Goal: Task Accomplishment & Management: Use online tool/utility

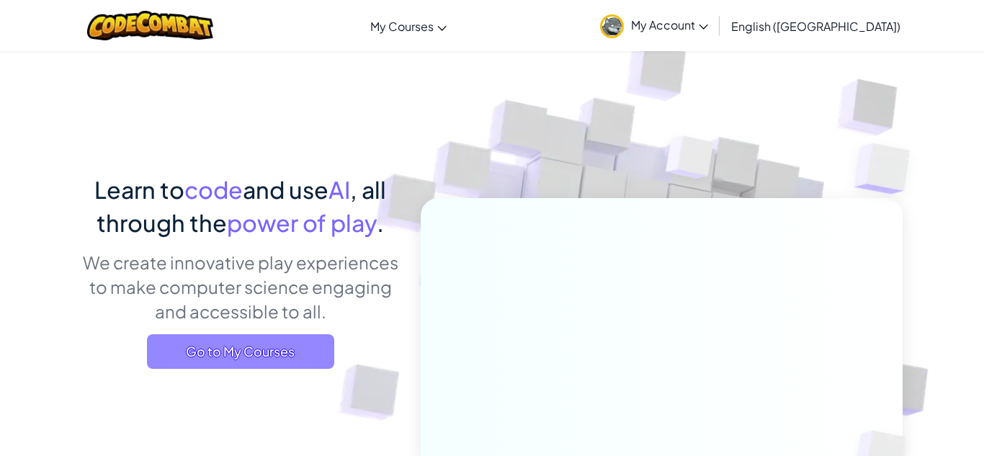
click at [258, 336] on span "Go to My Courses" at bounding box center [240, 351] width 187 height 35
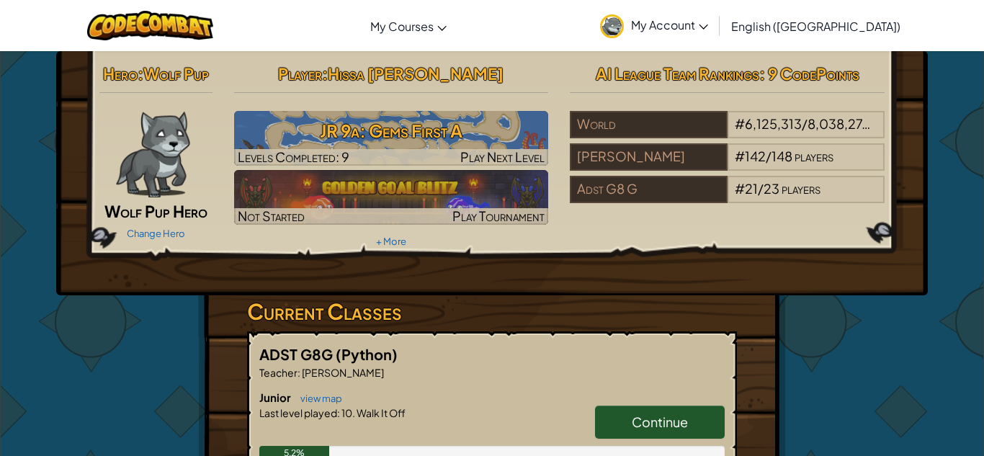
click at [729, 418] on div "ADST G8G (Python) Teacher : Hassan Khalife Junior view map Continue Last level …" at bounding box center [492, 412] width 490 height 162
click at [713, 418] on link "Continue" at bounding box center [660, 421] width 130 height 33
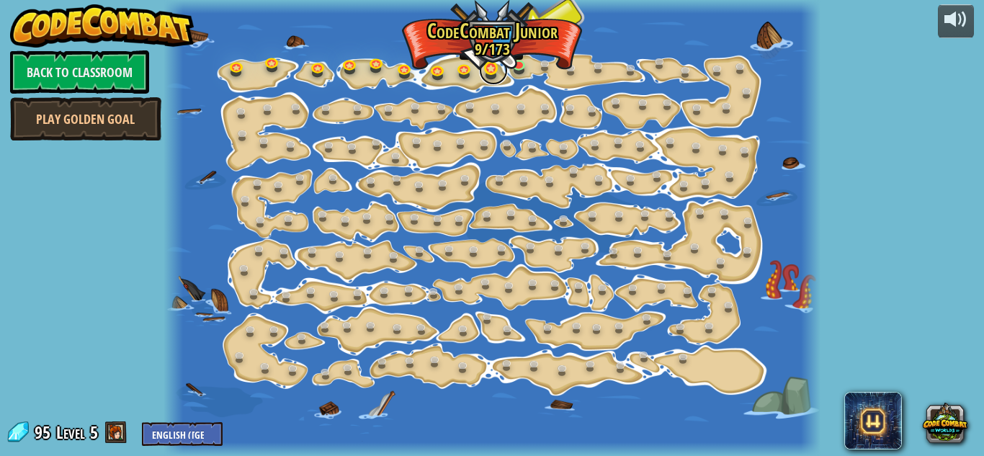
click at [494, 70] on link at bounding box center [493, 70] width 29 height 29
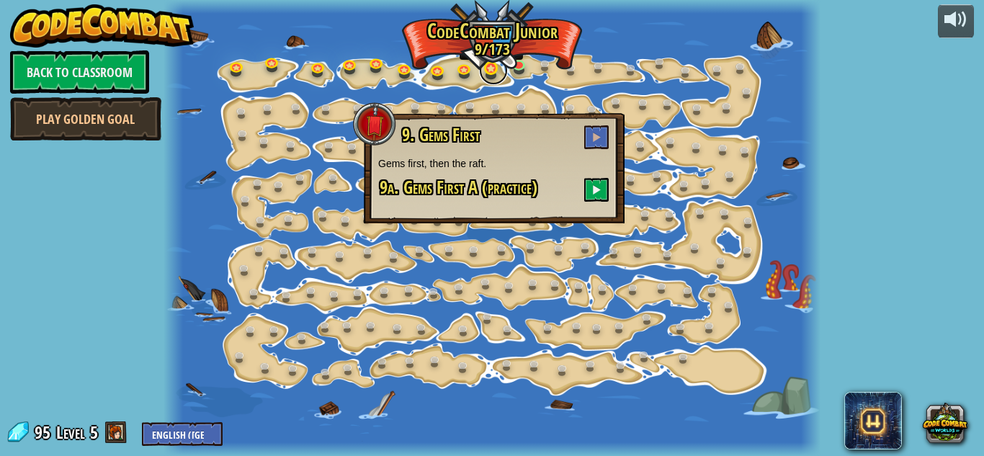
click at [500, 75] on link at bounding box center [493, 70] width 29 height 29
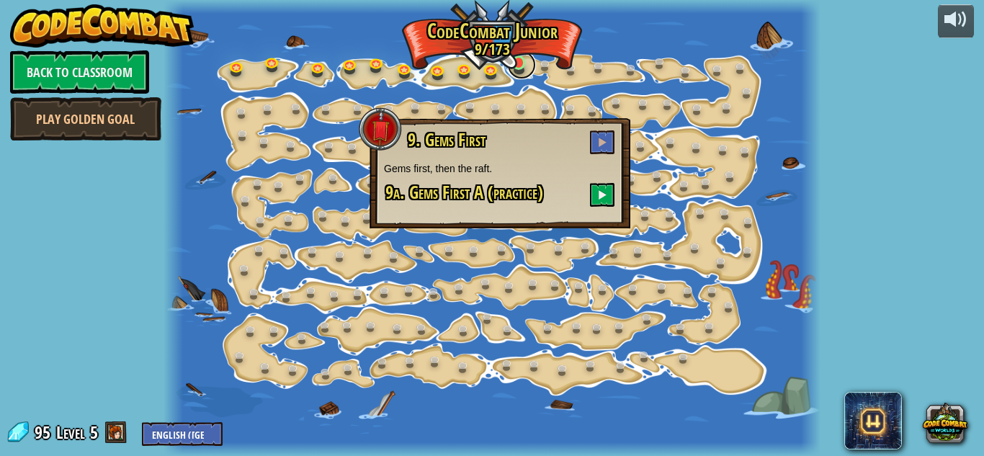
click at [520, 61] on link at bounding box center [521, 64] width 29 height 29
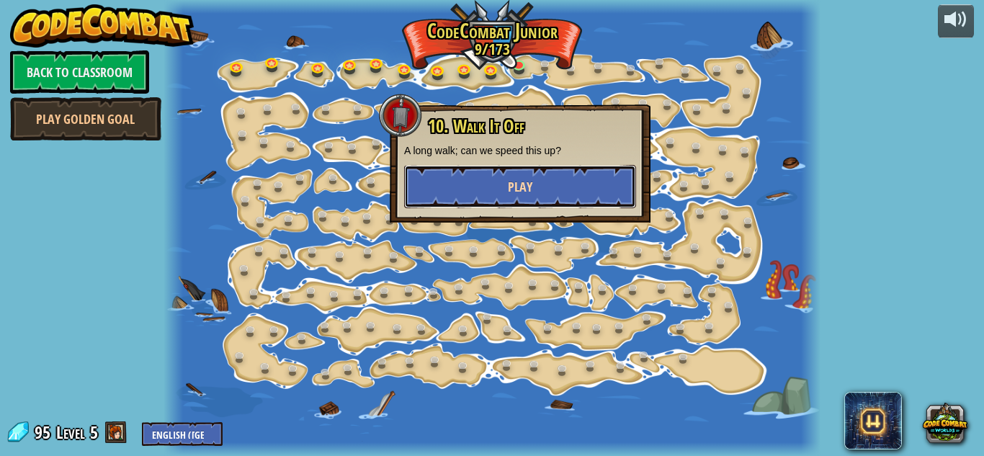
click at [542, 188] on button "Play" at bounding box center [520, 186] width 232 height 43
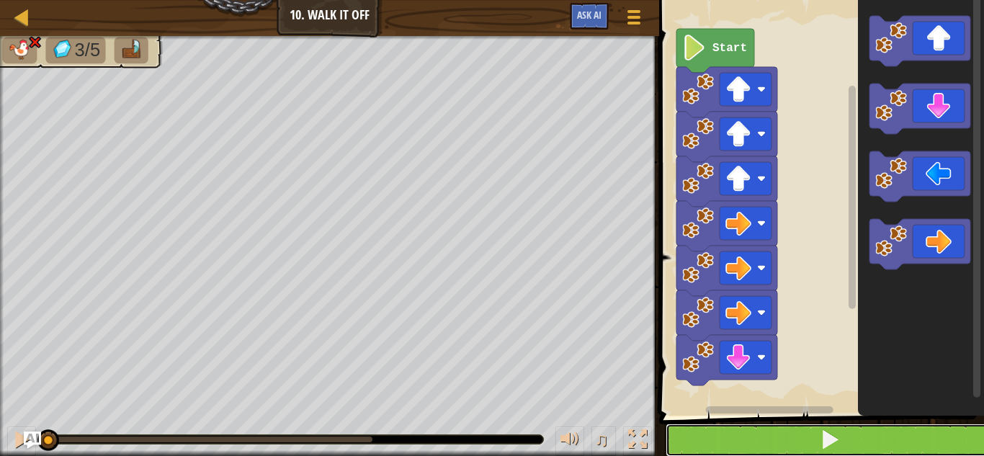
click at [770, 432] on button at bounding box center [829, 439] width 329 height 33
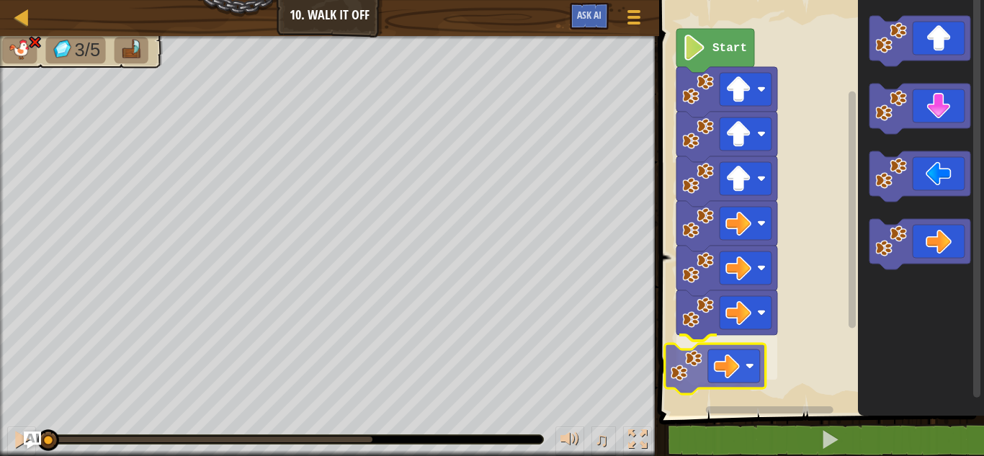
click at [708, 384] on div "Start" at bounding box center [818, 204] width 329 height 423
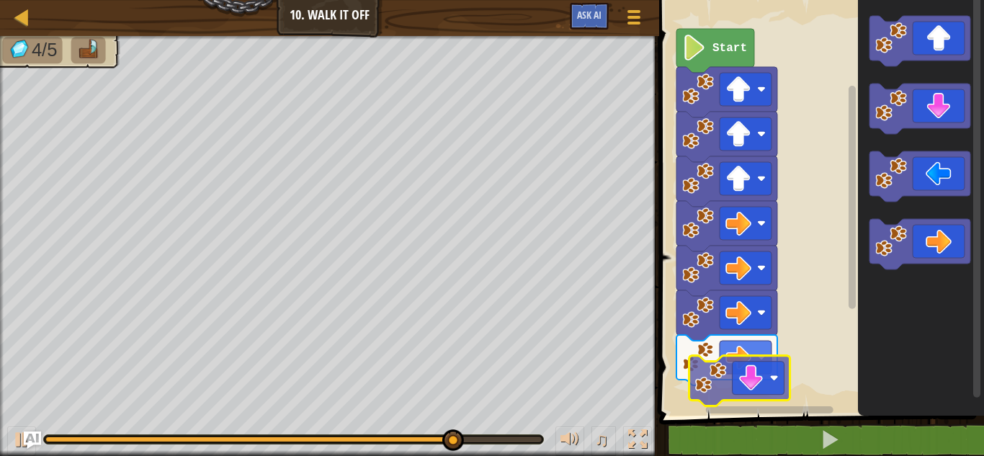
click at [713, 383] on div "Start" at bounding box center [818, 204] width 329 height 423
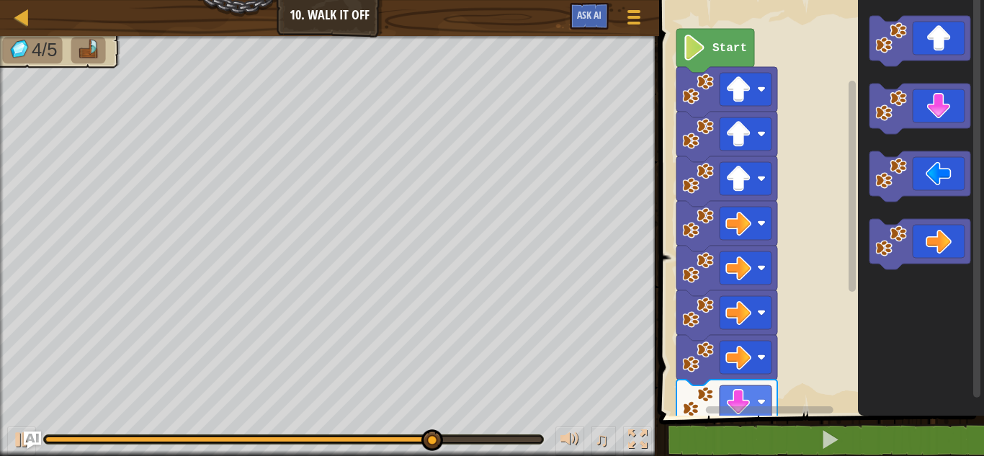
click at [709, 405] on div "Start" at bounding box center [818, 204] width 329 height 423
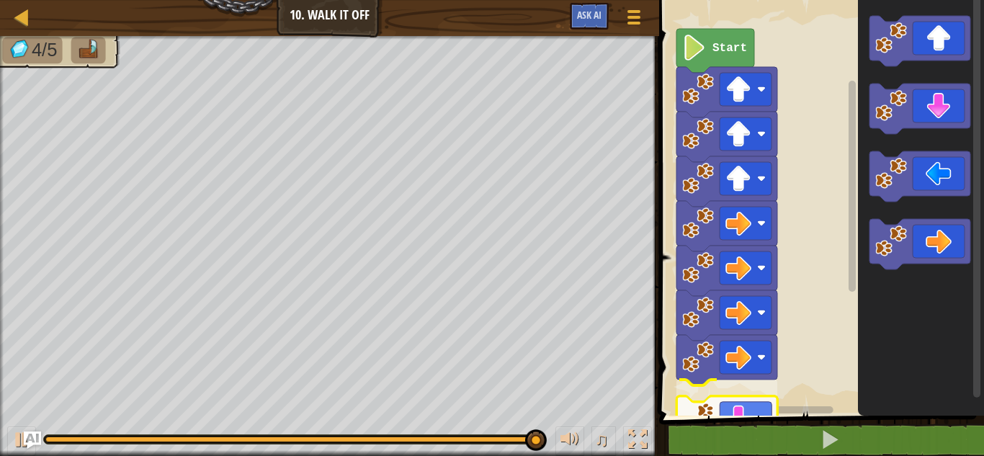
click at [703, 425] on div "1 2 3 4 5 6 7 8 go ( 'up' ) go ( 'up' ) go ( 'up' ) go ( 'right' ) go ( 'right'…" at bounding box center [818, 232] width 329 height 450
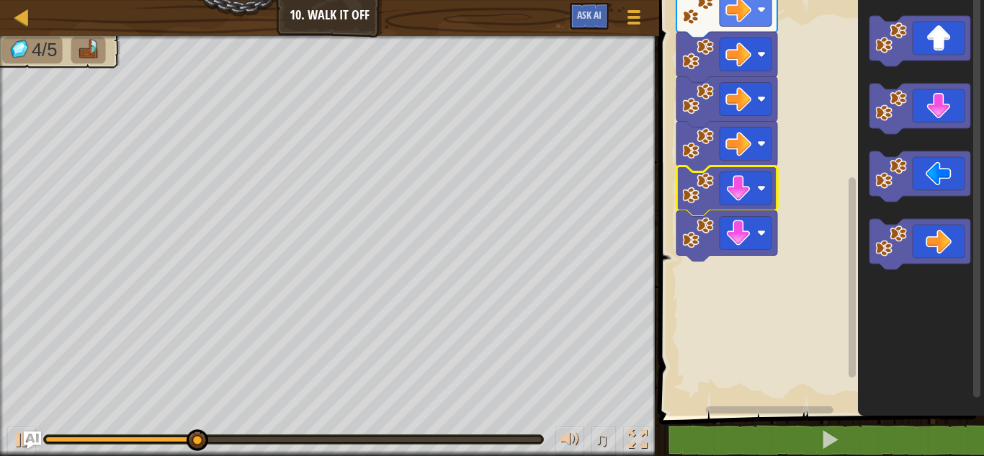
click at [853, 323] on rect "Blockly Workspace" at bounding box center [851, 277] width 7 height 200
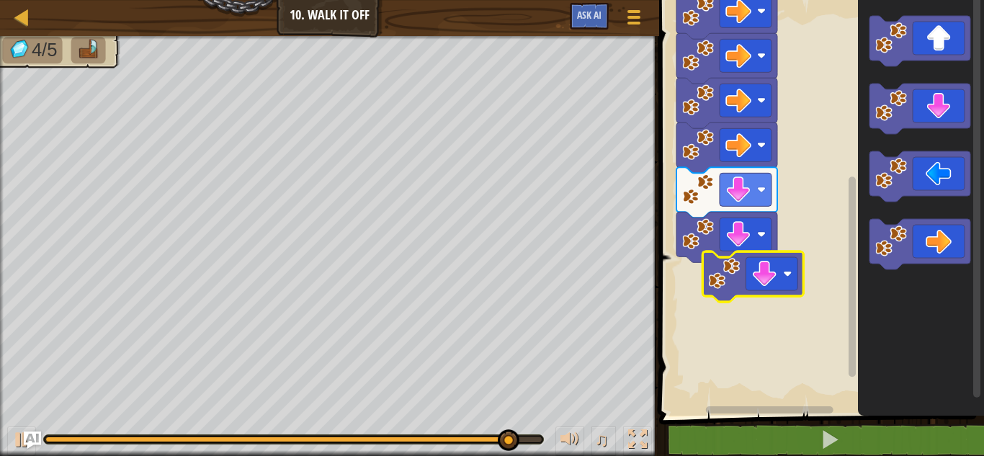
click at [765, 288] on div "Start" at bounding box center [818, 204] width 329 height 423
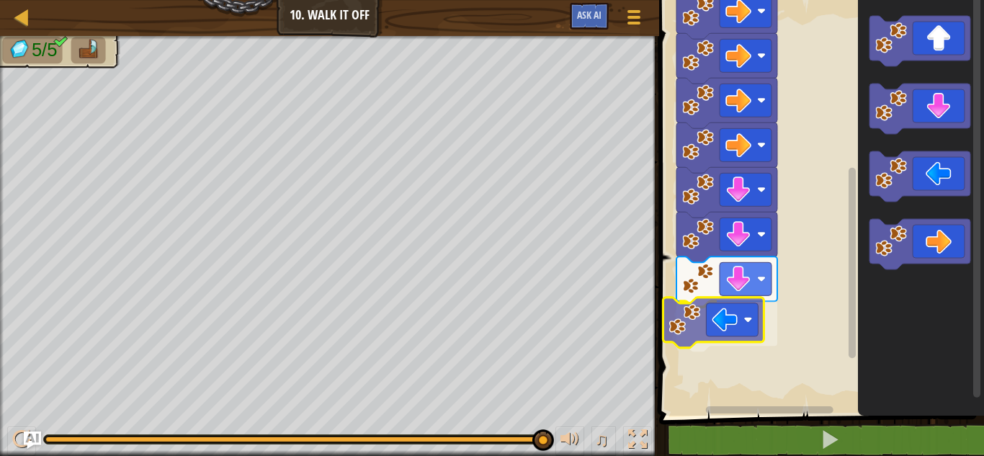
click at [699, 311] on div "Start" at bounding box center [818, 204] width 329 height 423
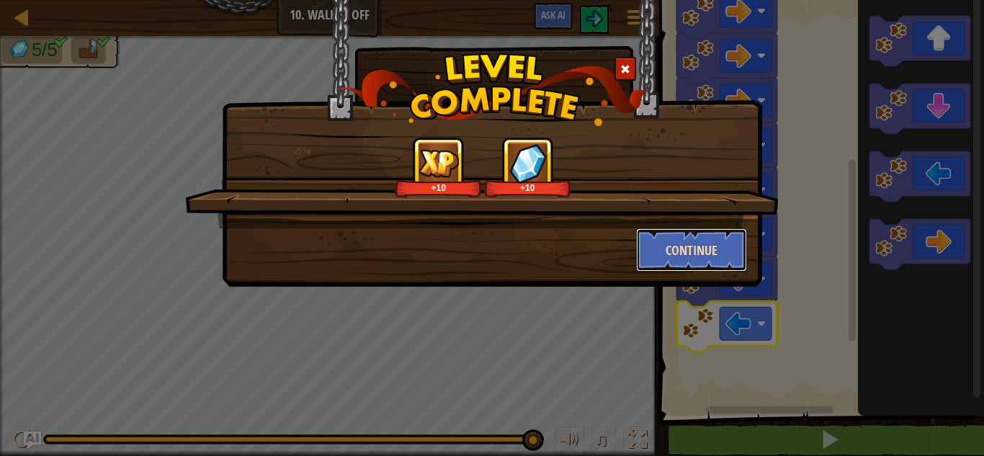
click at [709, 246] on button "Continue" at bounding box center [692, 249] width 112 height 43
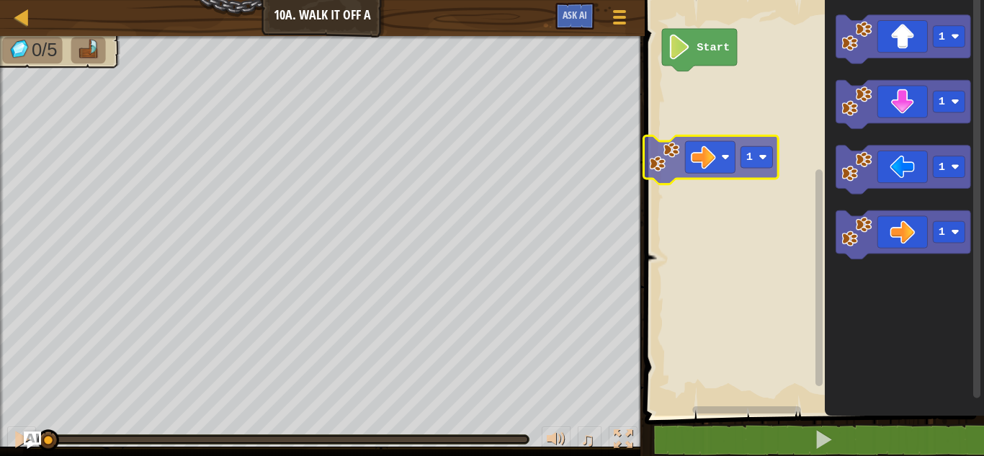
click at [660, 158] on div "Start 1 1 1 1 1" at bounding box center [811, 204] width 343 height 423
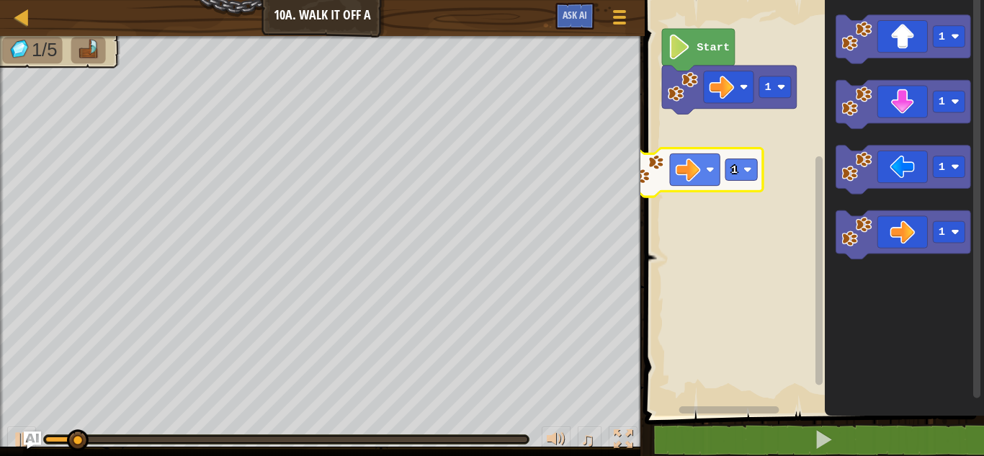
click at [699, 176] on div "1 Start 1 1 1 1 1" at bounding box center [811, 204] width 343 height 423
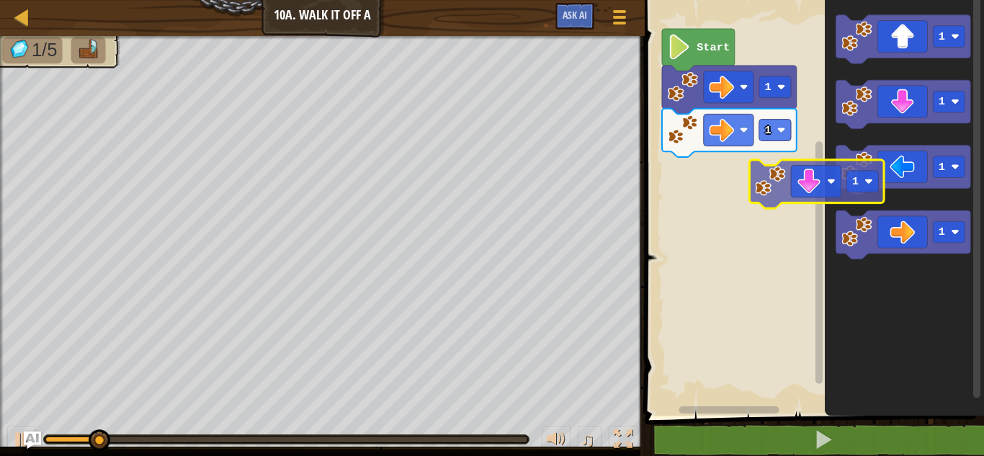
click at [713, 213] on div "1 1 Start 1 1 1 1 1" at bounding box center [811, 204] width 343 height 423
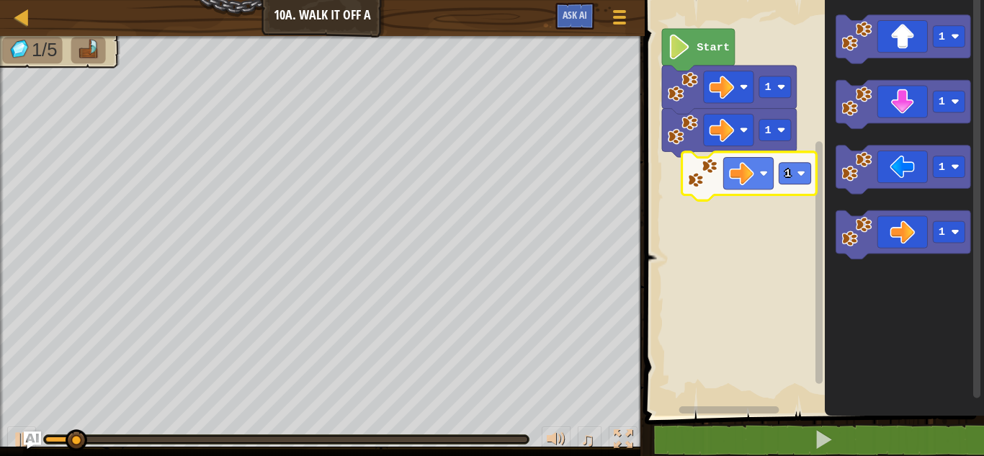
click at [708, 187] on div "1 1 Start 1 1 1 1 1" at bounding box center [811, 204] width 343 height 423
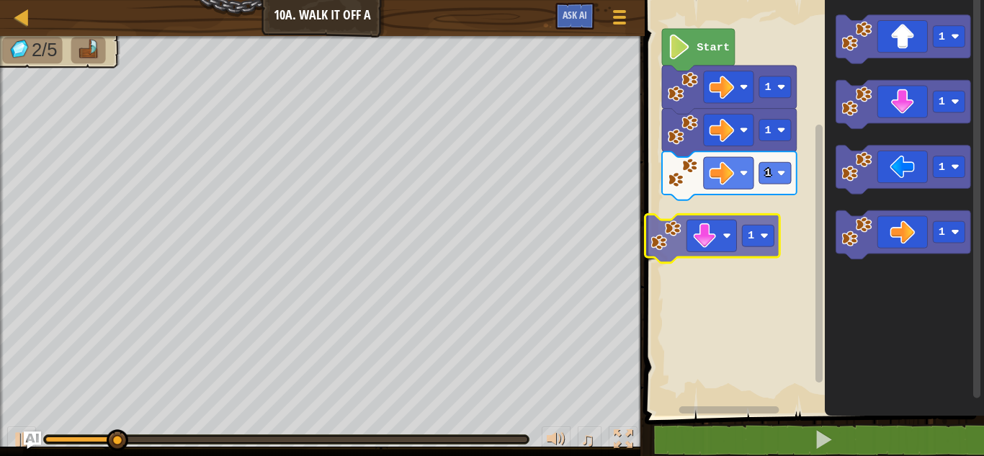
click at [734, 240] on div "1 1 1 Start 1 1 1 1 1 1" at bounding box center [811, 204] width 343 height 423
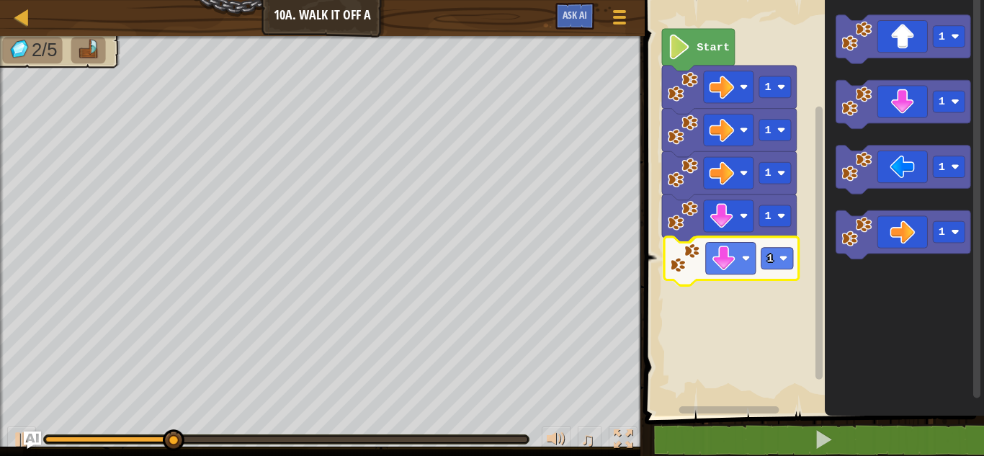
click at [717, 282] on div "1 1 1 1 1 Start 1 1 1 1 1" at bounding box center [811, 204] width 343 height 423
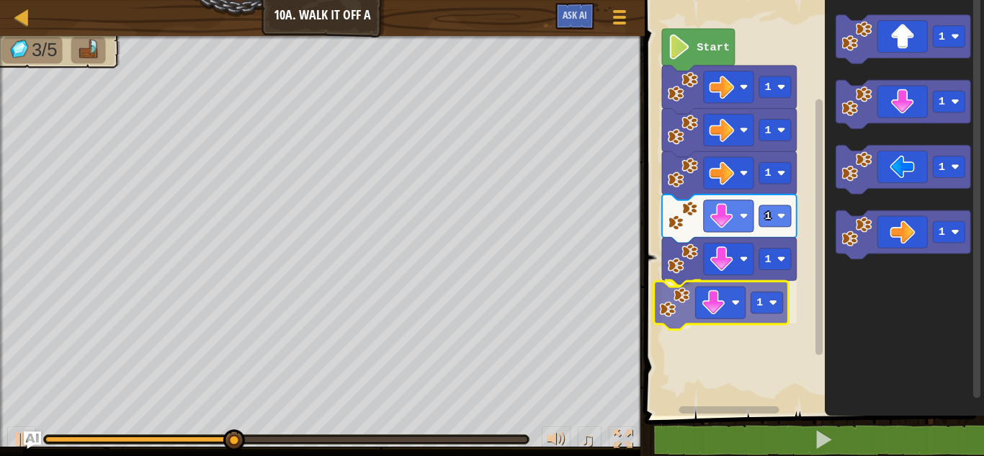
click at [708, 310] on div "1 1 1 1 1 1 Start 1 1 1 1 1" at bounding box center [811, 204] width 343 height 423
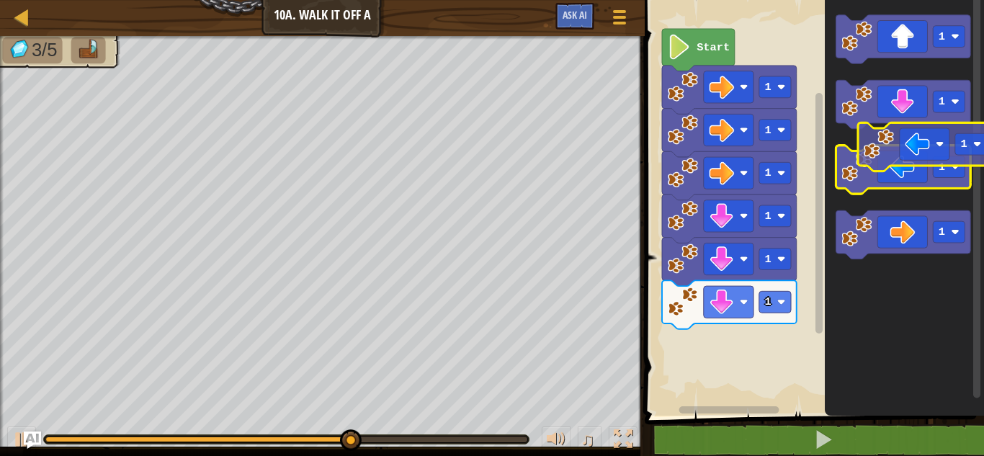
click at [926, 161] on icon "Blockly Workspace" at bounding box center [903, 169] width 135 height 48
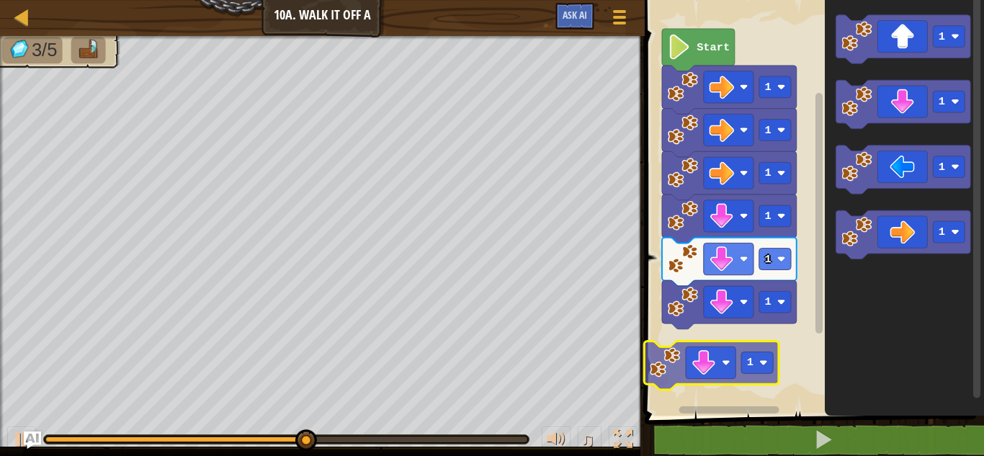
click at [729, 374] on div "1 1 1 1 1 1 Start 1 1 1 1 1 1" at bounding box center [811, 204] width 343 height 423
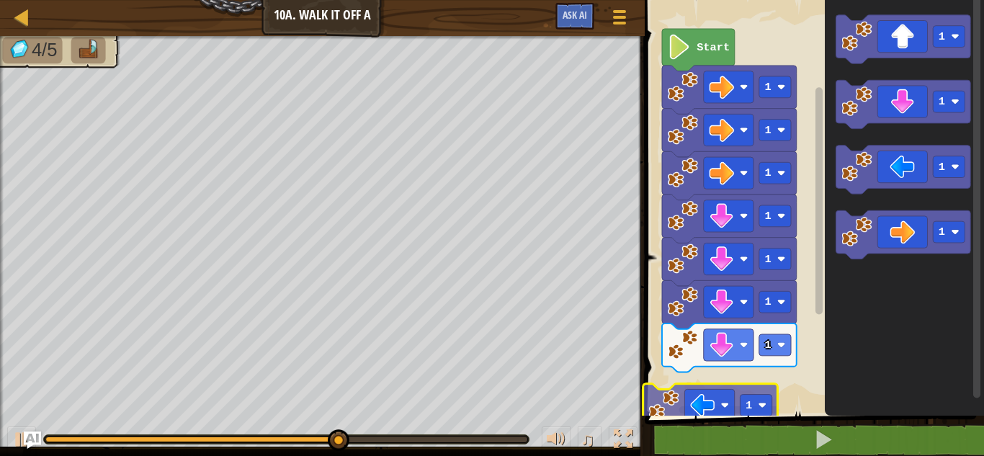
click at [678, 401] on div "1 1 1 1 1 1 1 Start 1 1 1 1 1 1" at bounding box center [811, 204] width 343 height 423
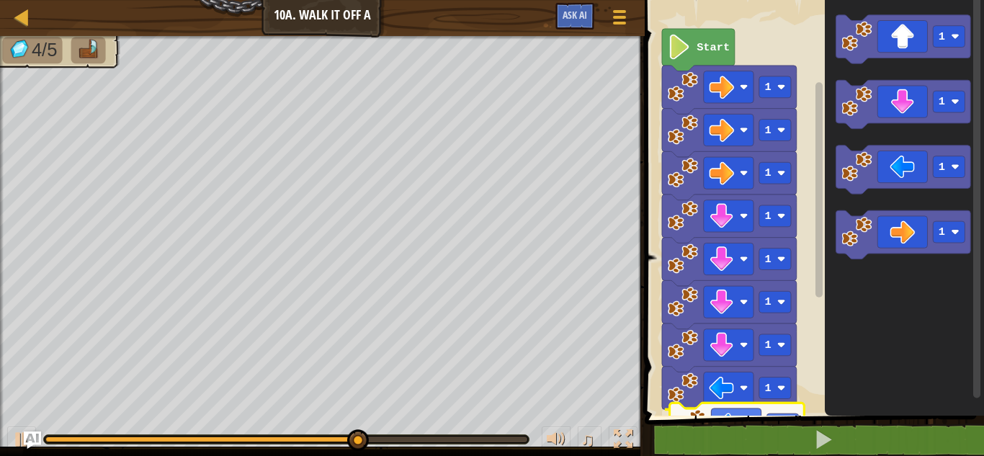
click at [719, 413] on div "1 1 1 1 1 1 1 1 1 Start 1 1 1 1 1" at bounding box center [811, 204] width 343 height 423
click at [741, 411] on div "1 1 1 1 1 1 1 1 1 Start 1 1 1 1" at bounding box center [811, 204] width 343 height 423
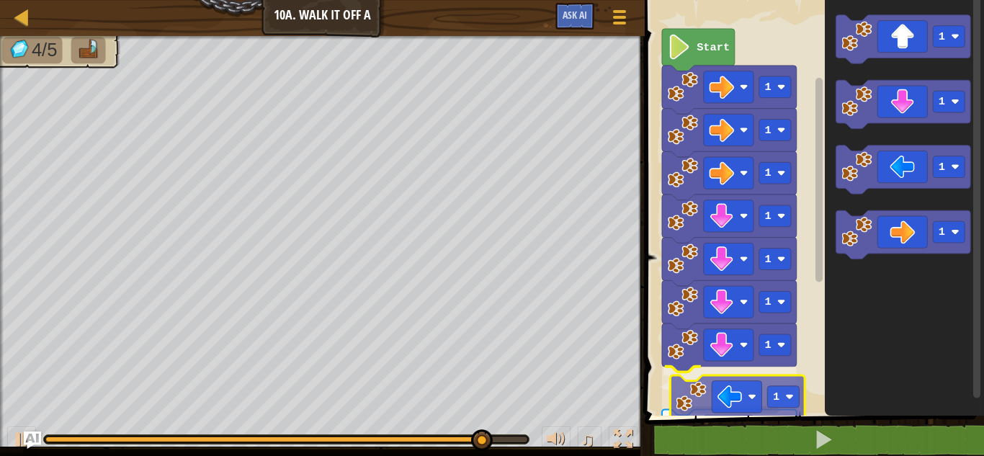
click at [691, 410] on div "1 1 1 1 1 1 1 1 1 1 Start 1 1 1 1 1" at bounding box center [811, 204] width 343 height 423
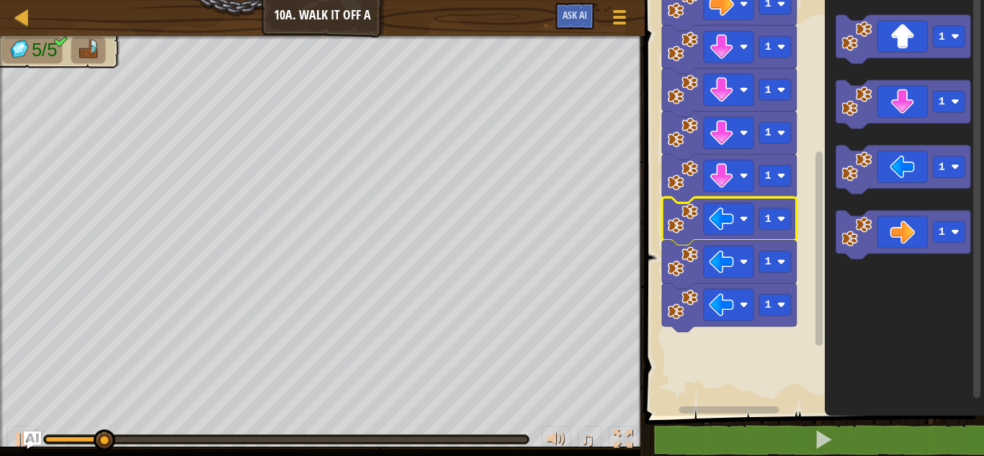
click at [806, 239] on div "1 1 1 1 1 1 1 1 1 1 Start 1 1 1 1" at bounding box center [811, 204] width 343 height 423
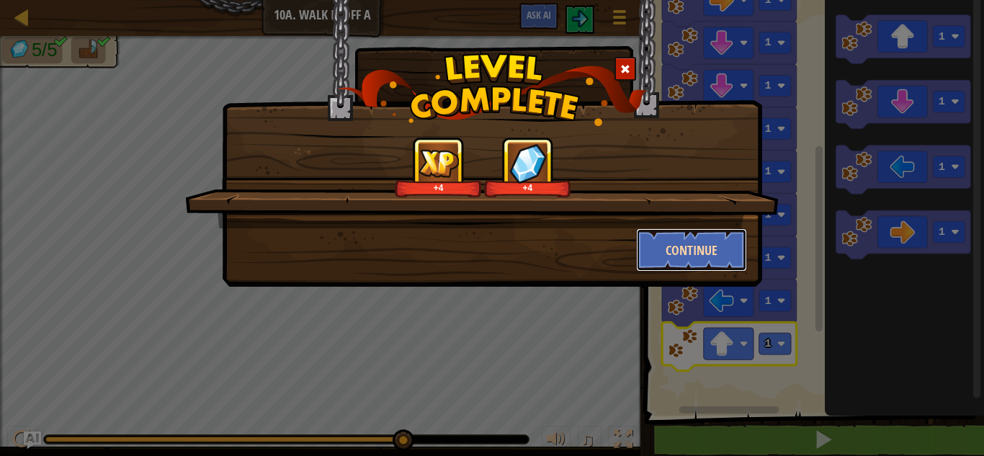
click at [707, 246] on button "Continue" at bounding box center [692, 249] width 112 height 43
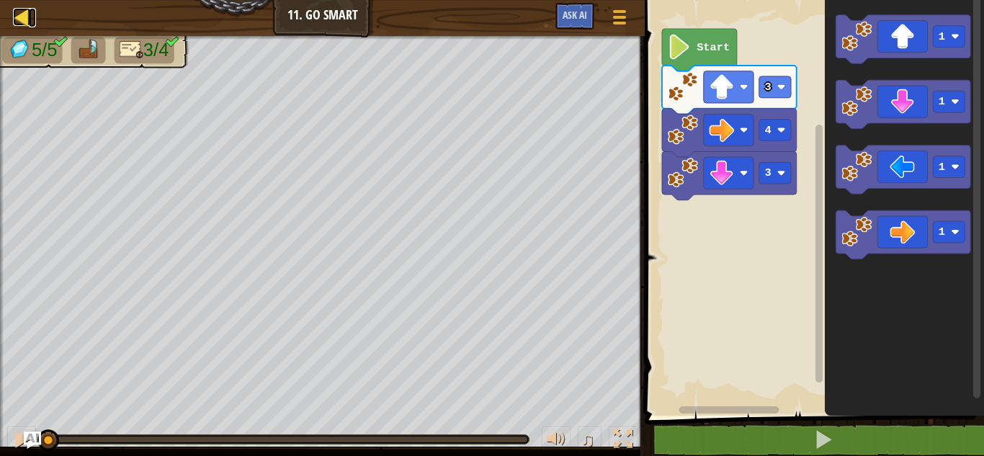
click at [22, 17] on div at bounding box center [22, 17] width 18 height 18
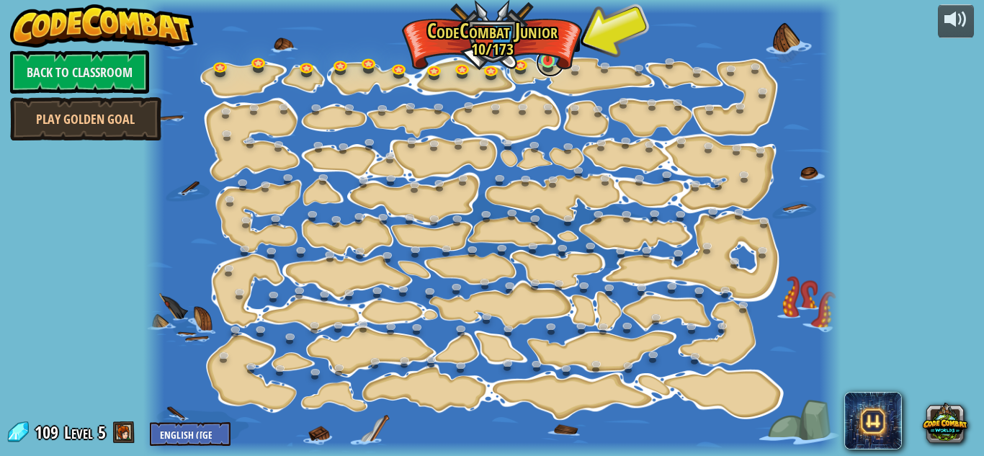
click at [548, 61] on link at bounding box center [550, 62] width 29 height 29
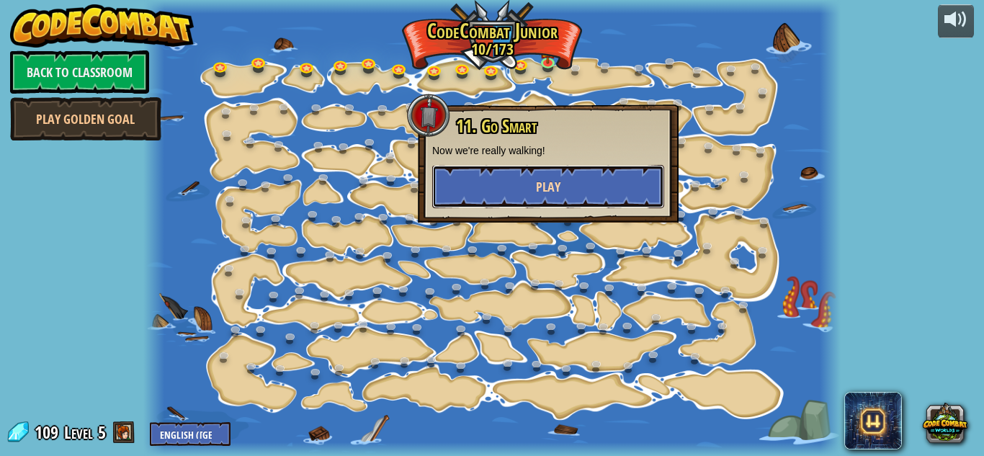
click at [533, 180] on button "Play" at bounding box center [548, 186] width 232 height 43
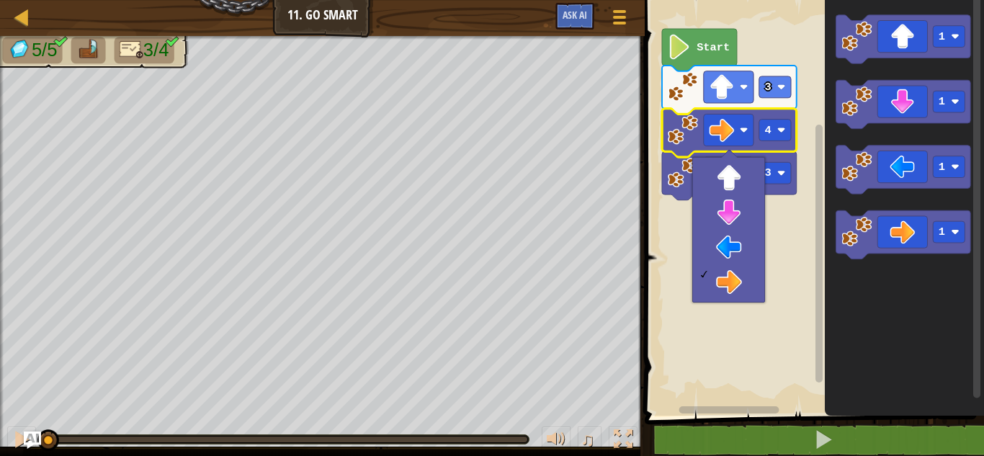
click at [710, 347] on rect "Blockly Workspace" at bounding box center [811, 204] width 343 height 423
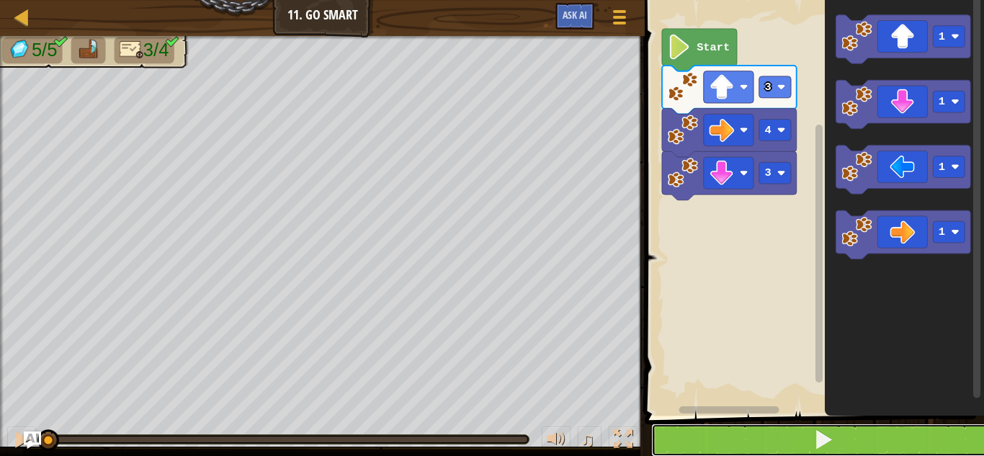
click at [693, 433] on button at bounding box center [822, 439] width 343 height 33
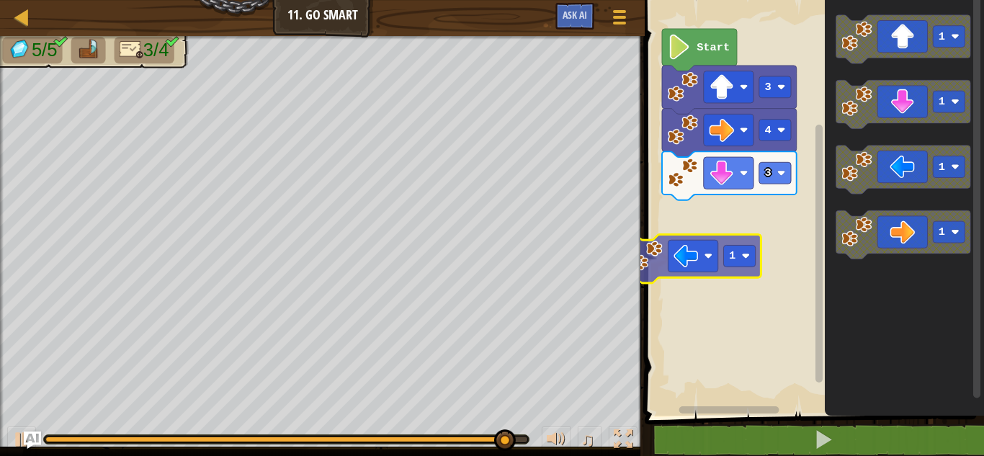
click at [703, 261] on div "Start 3 3 4 1 1 1 1 1" at bounding box center [811, 204] width 343 height 423
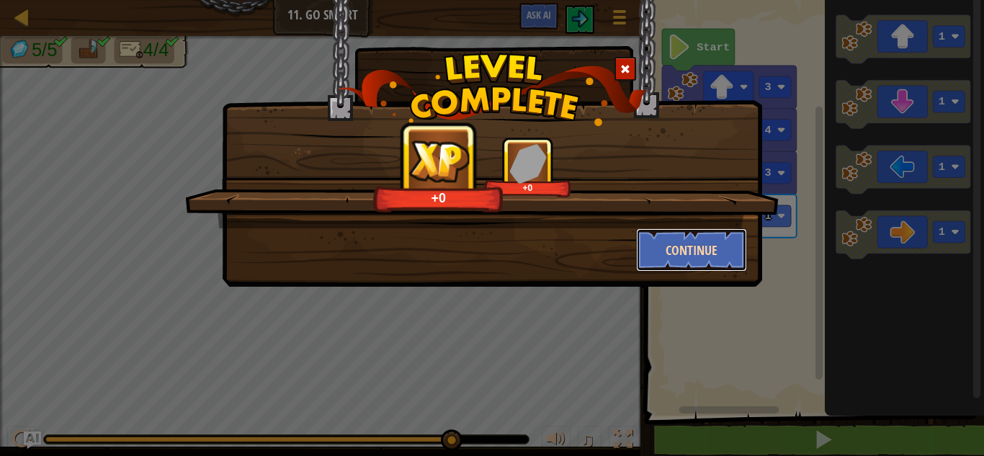
click at [678, 267] on button "Continue" at bounding box center [692, 249] width 112 height 43
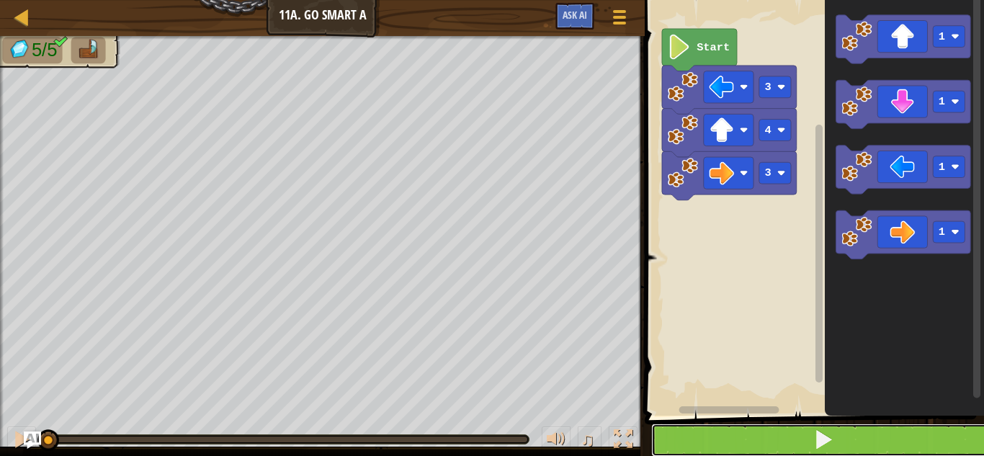
click at [719, 441] on button at bounding box center [822, 439] width 343 height 33
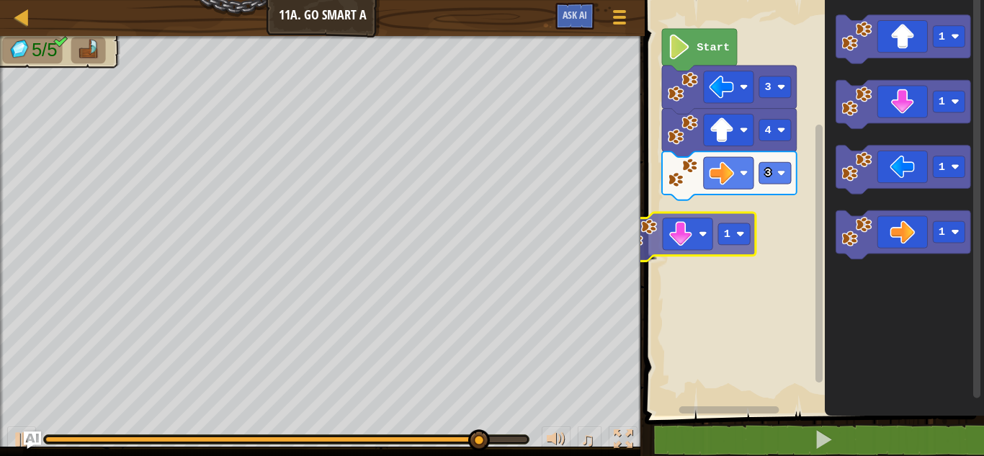
click at [670, 221] on div "3 4 3 Start 1 1 1 1 1" at bounding box center [811, 204] width 343 height 423
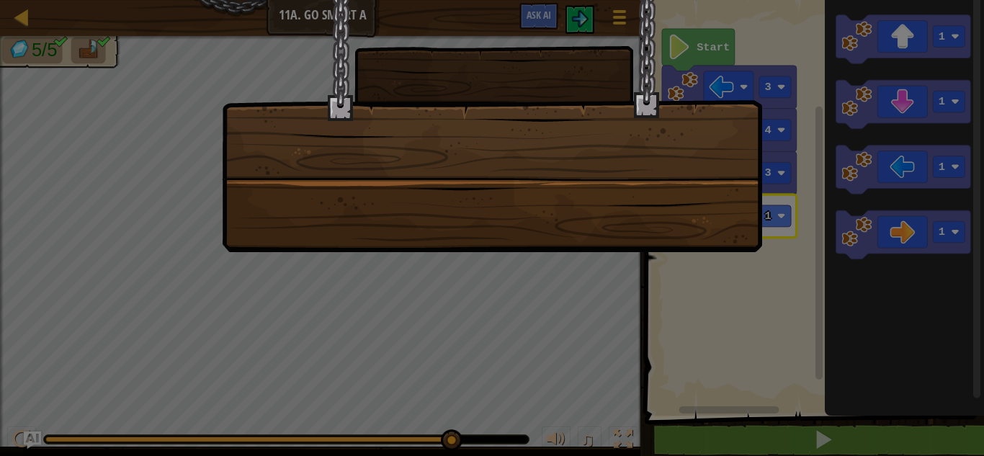
click at [411, 141] on div at bounding box center [492, 126] width 540 height 252
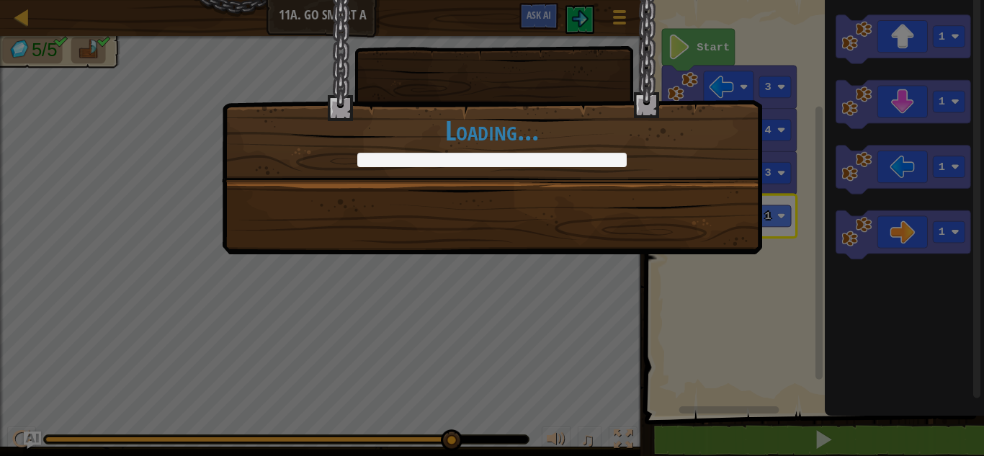
click at [411, 141] on h1 "Loading..." at bounding box center [491, 130] width 539 height 30
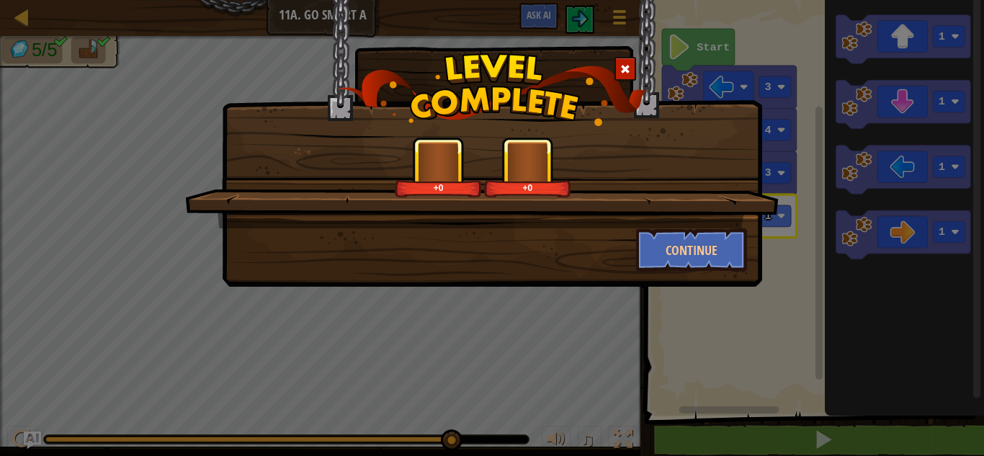
click at [411, 141] on div "+0" at bounding box center [438, 168] width 86 height 60
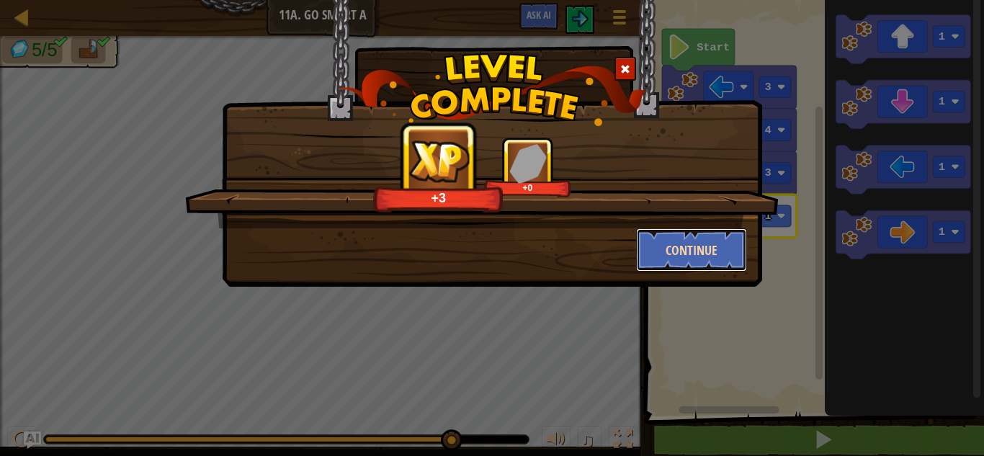
click at [688, 246] on button "Continue" at bounding box center [692, 249] width 112 height 43
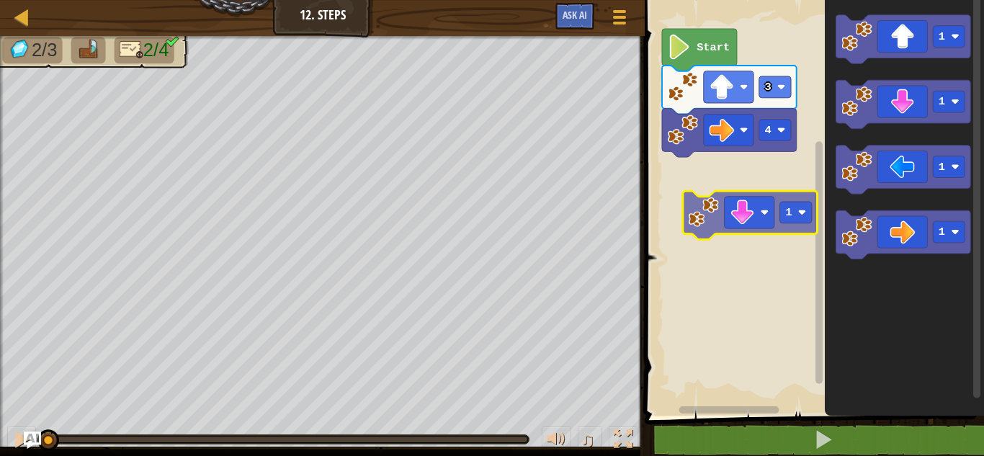
click at [698, 178] on div "4 3 Start 1 1 1 1 1" at bounding box center [811, 204] width 343 height 423
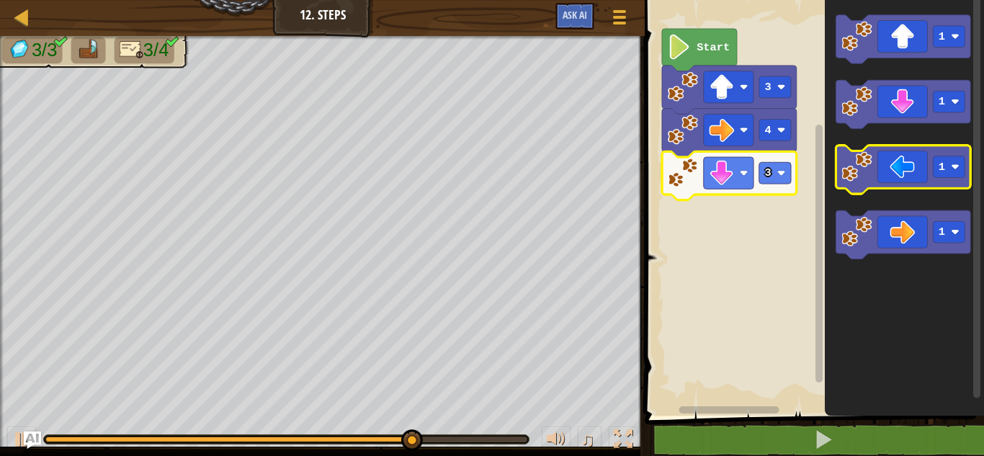
click at [858, 181] on icon "Blockly Workspace" at bounding box center [903, 169] width 135 height 48
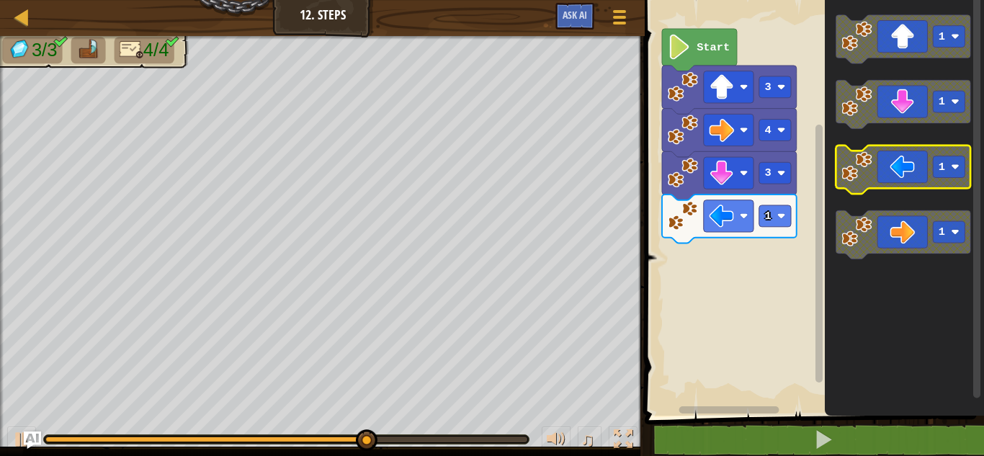
click at [858, 181] on icon "Blockly Workspace" at bounding box center [903, 169] width 135 height 48
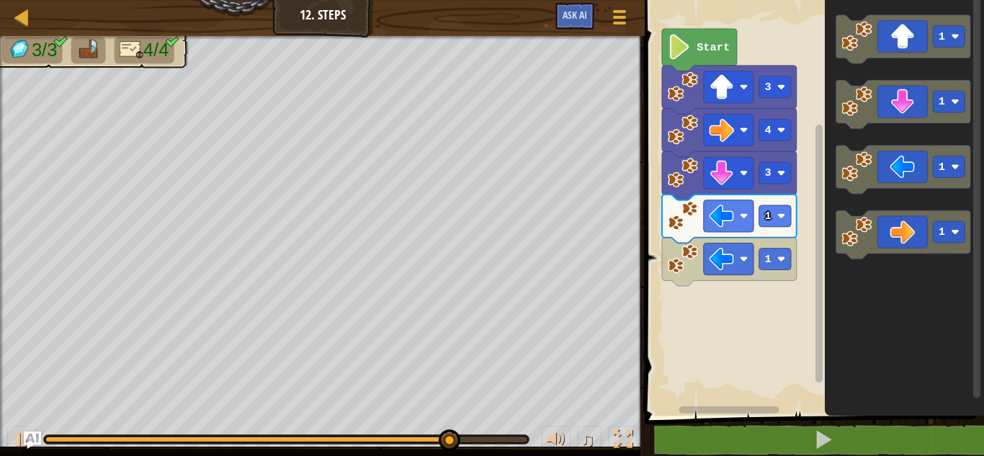
click at [744, 360] on rect "Blockly Workspace" at bounding box center [811, 204] width 343 height 423
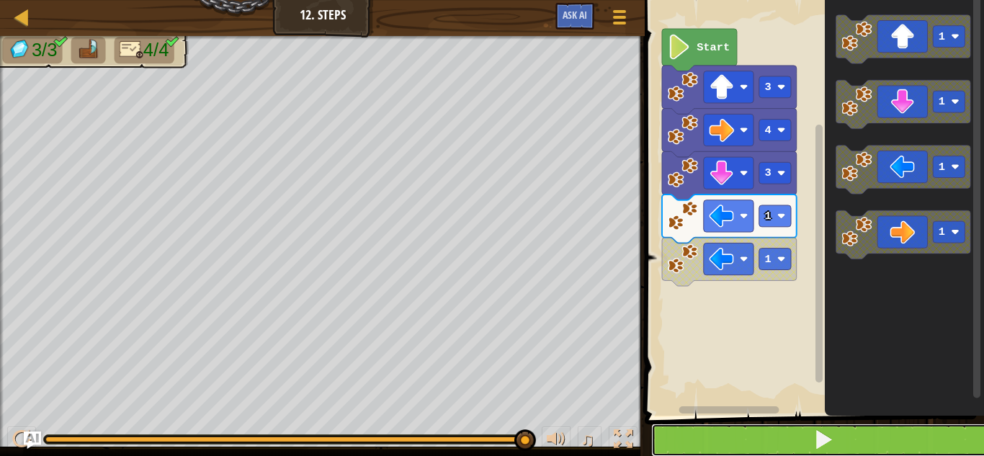
click at [806, 433] on button at bounding box center [822, 439] width 343 height 33
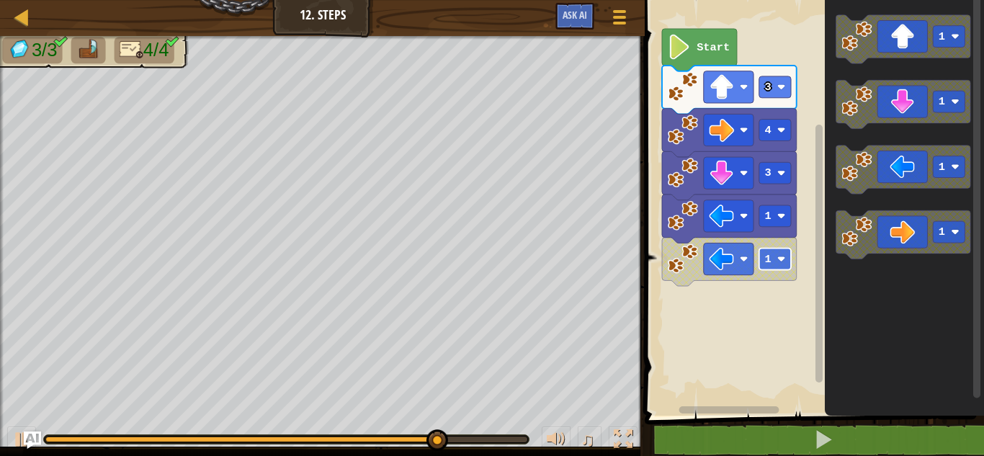
click at [772, 254] on rect "Blockly Workspace" at bounding box center [775, 259] width 32 height 22
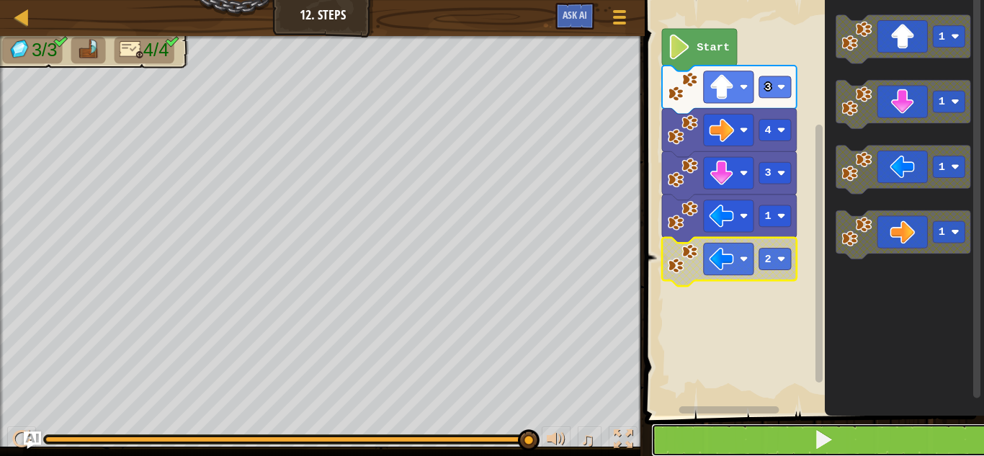
click at [665, 423] on button at bounding box center [822, 439] width 343 height 33
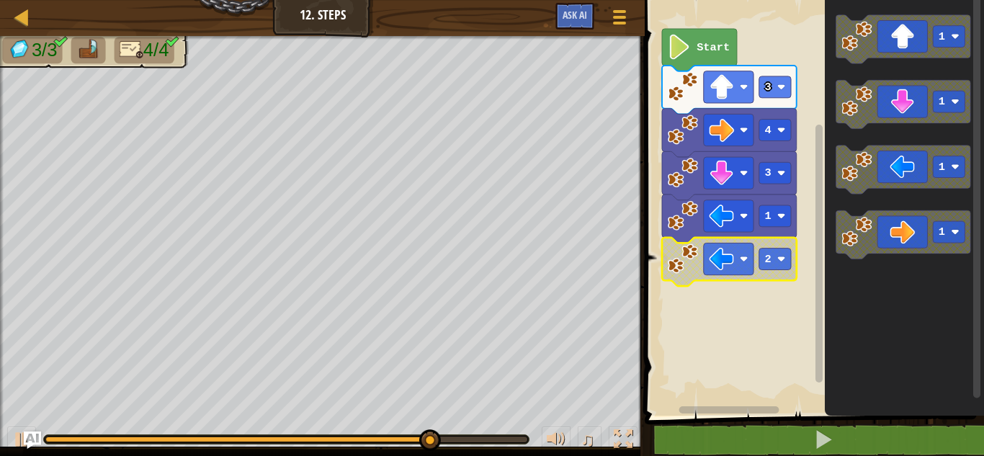
click at [646, 357] on rect "Blockly Workspace" at bounding box center [811, 204] width 343 height 423
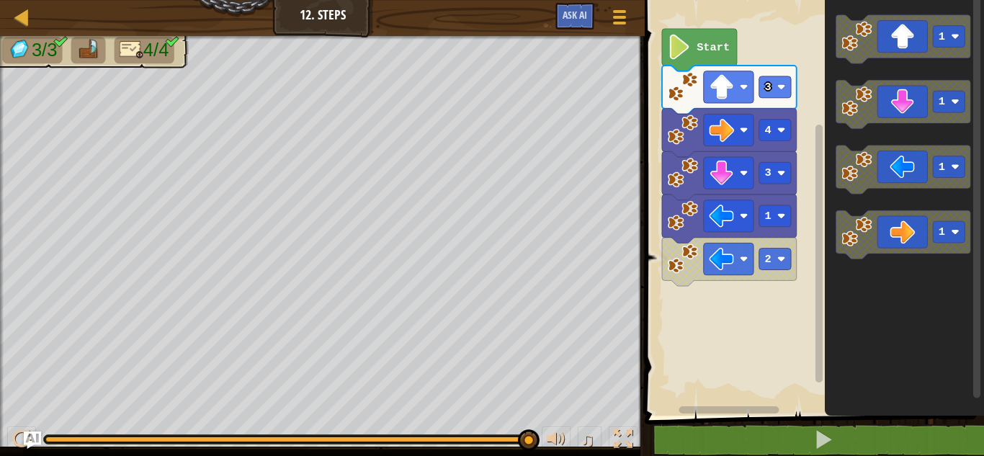
click at [641, 382] on div "Start 3 4 3 1 2 1 1 1 1" at bounding box center [811, 204] width 343 height 423
click at [641, 382] on rect "Blockly Workspace" at bounding box center [811, 204] width 343 height 423
click at [740, 314] on div "Start 3 4 3 1 2 1 1 1 1" at bounding box center [811, 204] width 343 height 423
click at [796, 276] on div "Start 3 4 3 1 2 1 1 1 1" at bounding box center [811, 204] width 343 height 423
click at [724, 289] on rect "Blockly Workspace" at bounding box center [811, 204] width 343 height 423
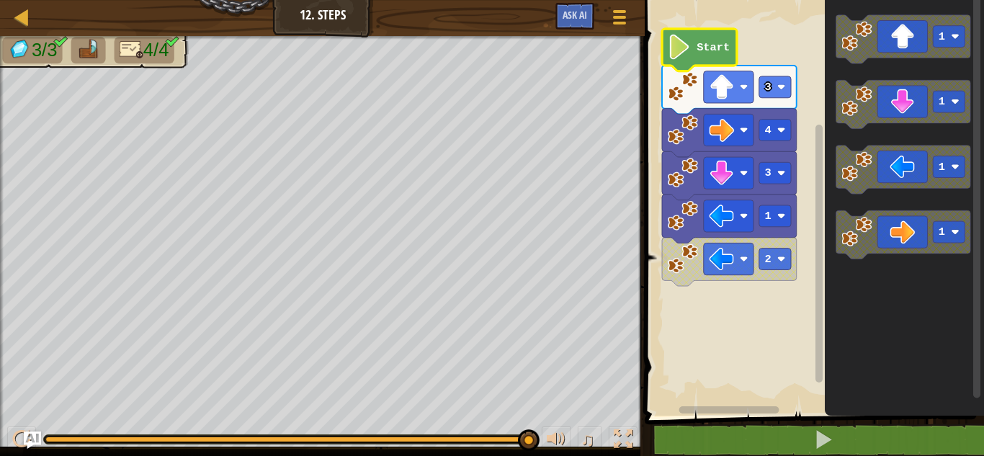
click at [697, 41] on text "Start" at bounding box center [712, 47] width 33 height 13
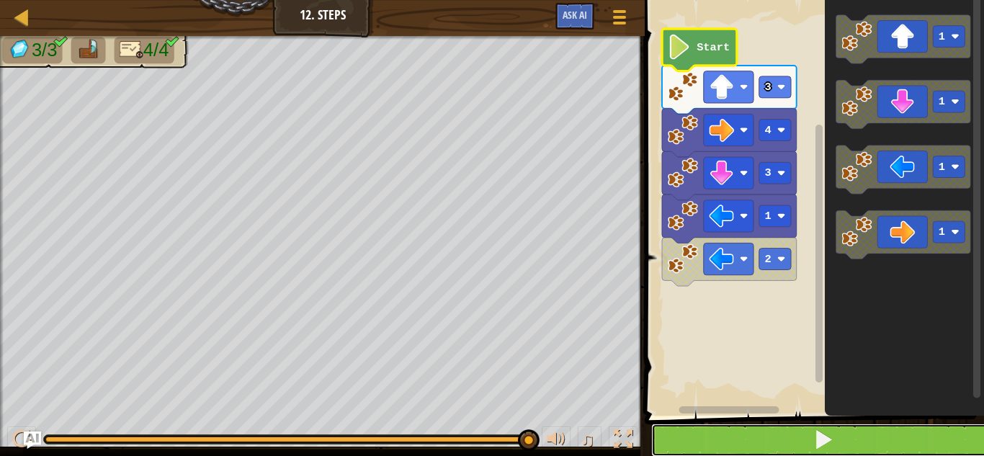
click at [729, 439] on button at bounding box center [822, 439] width 343 height 33
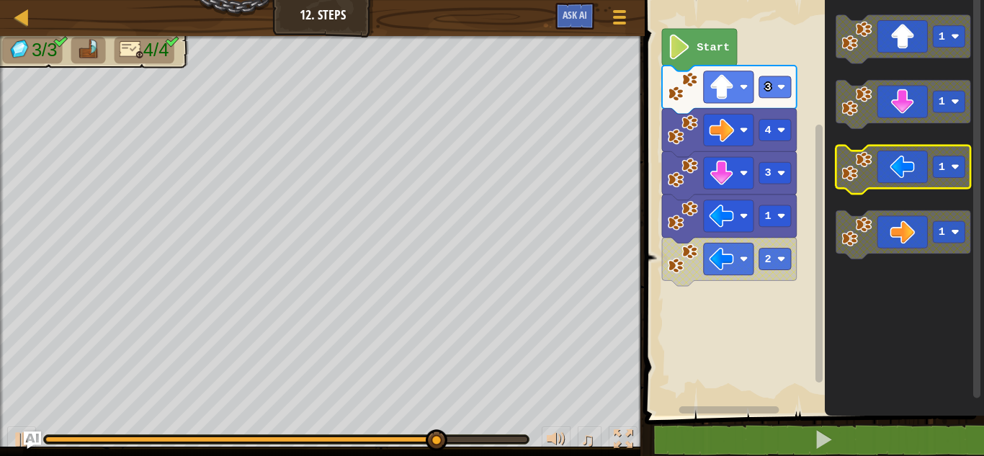
click at [909, 175] on icon "Blockly Workspace" at bounding box center [903, 169] width 135 height 48
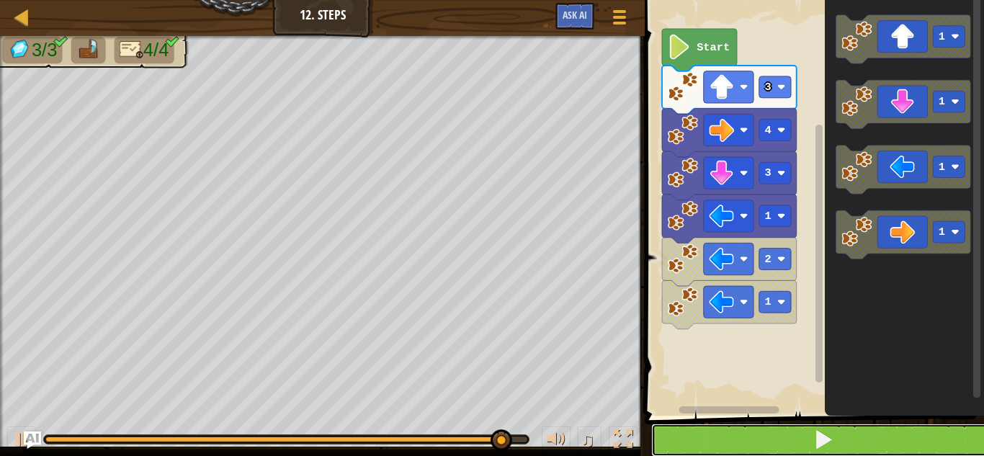
click at [760, 432] on button at bounding box center [822, 439] width 343 height 33
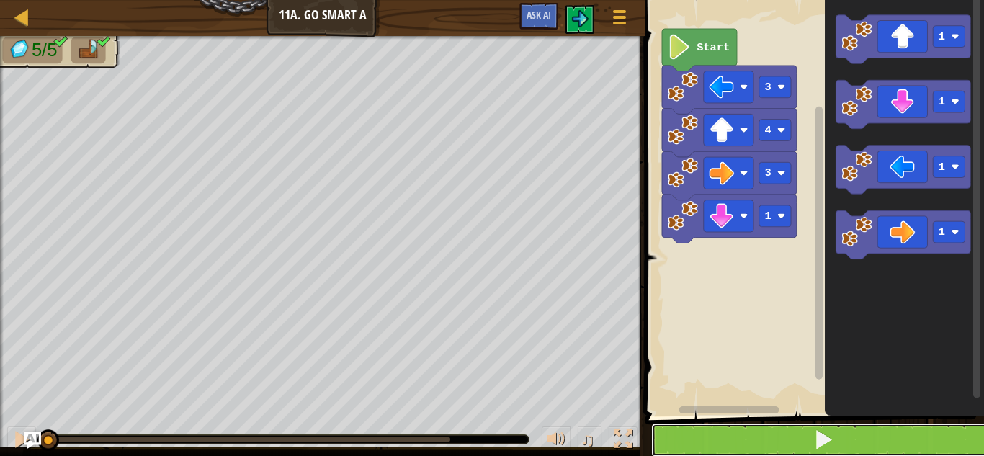
click at [777, 441] on button at bounding box center [822, 439] width 343 height 33
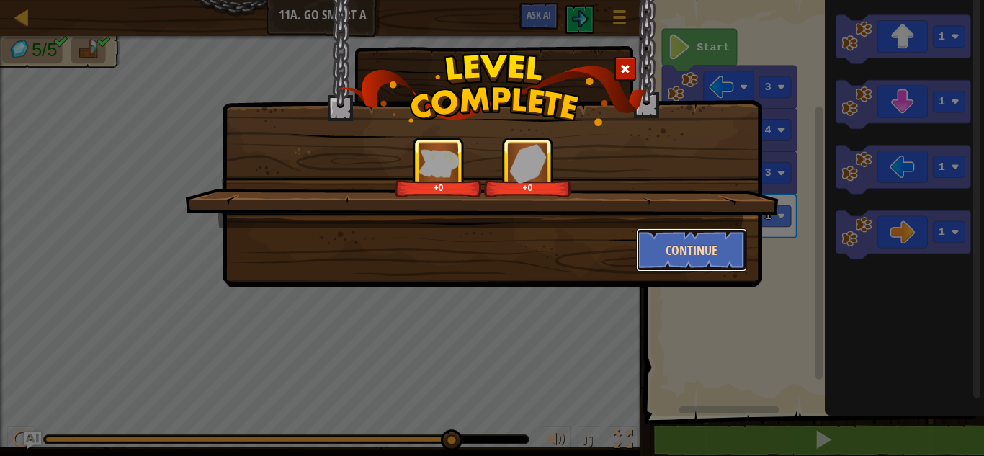
click at [701, 255] on button "Continue" at bounding box center [692, 249] width 112 height 43
